Goal: Navigation & Orientation: Find specific page/section

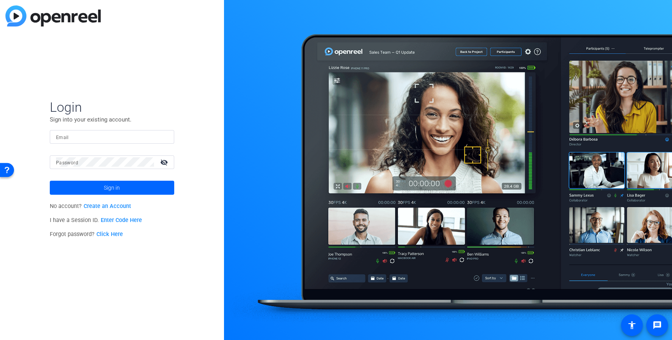
click at [110, 137] on input "Email" at bounding box center [112, 136] width 112 height 9
type input "[PERSON_NAME][EMAIL_ADDRESS][PERSON_NAME][PERSON_NAME][DOMAIN_NAME]"
click at [114, 169] on mat-form-field "Password visibility_off" at bounding box center [112, 167] width 125 height 25
click at [142, 185] on span at bounding box center [112, 187] width 125 height 19
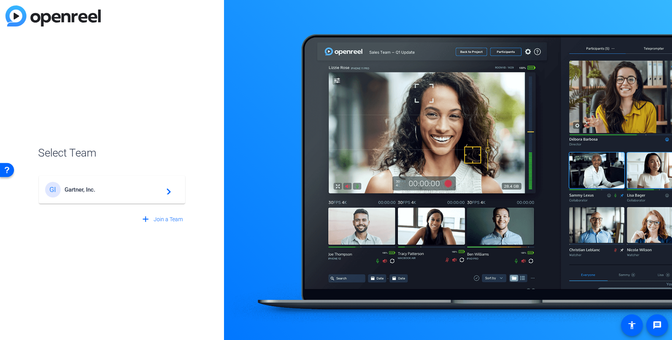
click at [135, 190] on span "Gartner, Inc." at bounding box center [113, 189] width 97 height 7
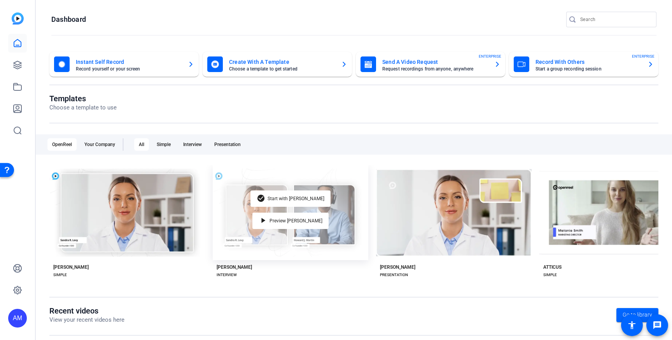
scroll to position [112, 0]
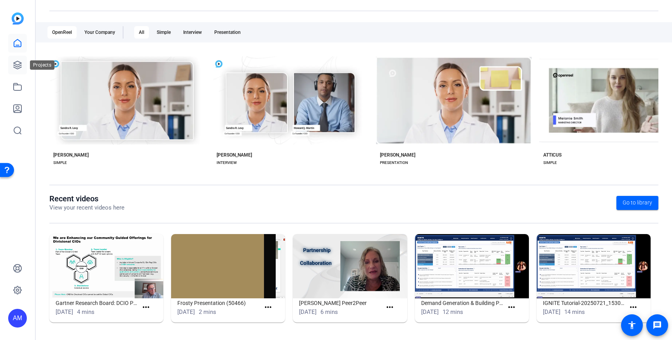
click at [14, 70] on link at bounding box center [17, 65] width 19 height 19
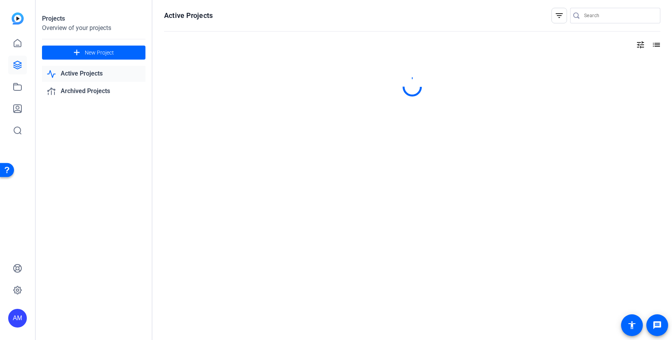
click at [14, 66] on icon at bounding box center [17, 64] width 9 height 9
